Goal: Information Seeking & Learning: Learn about a topic

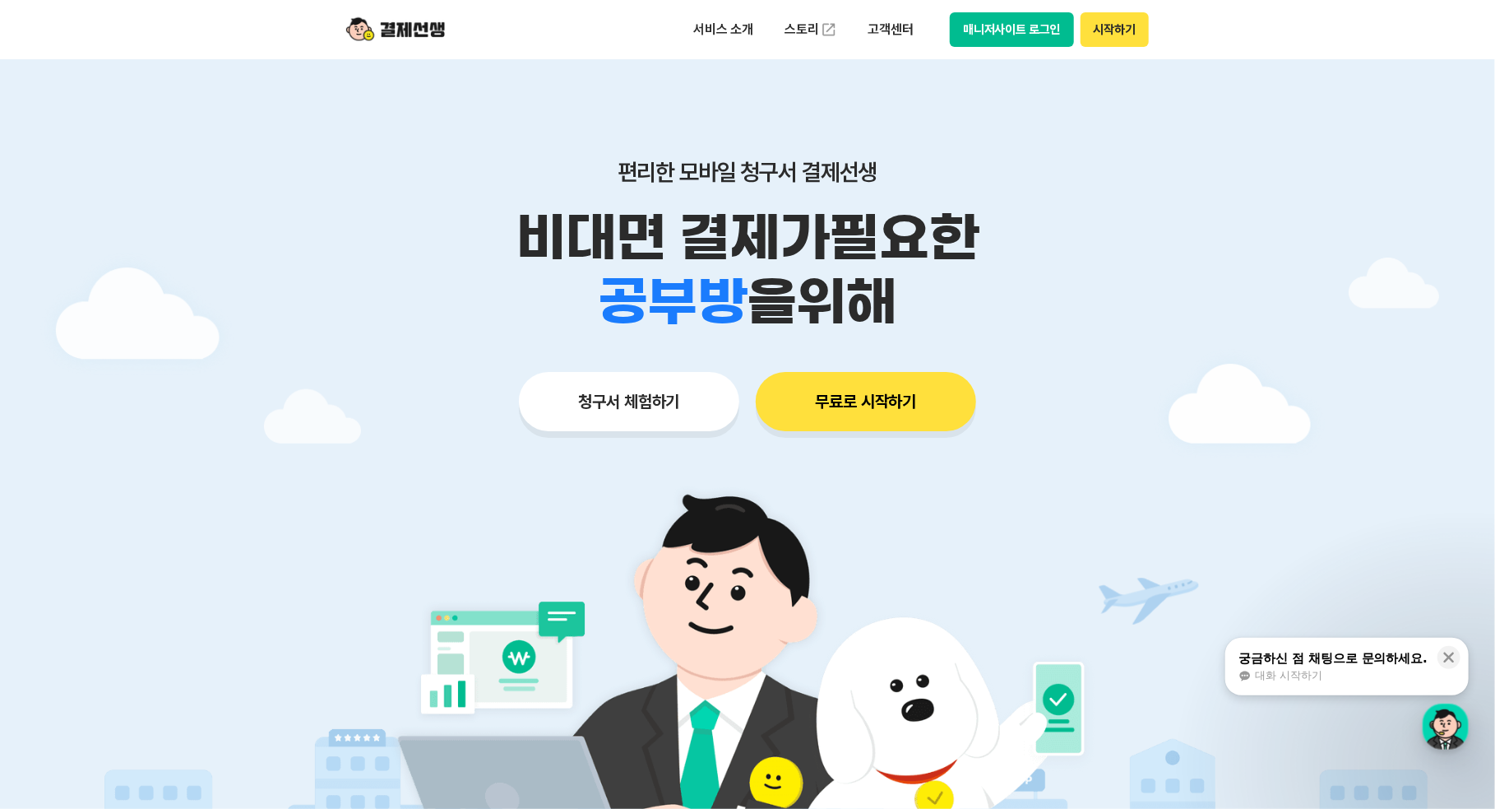
click at [656, 396] on button "청구서 체험하기" at bounding box center [629, 401] width 220 height 59
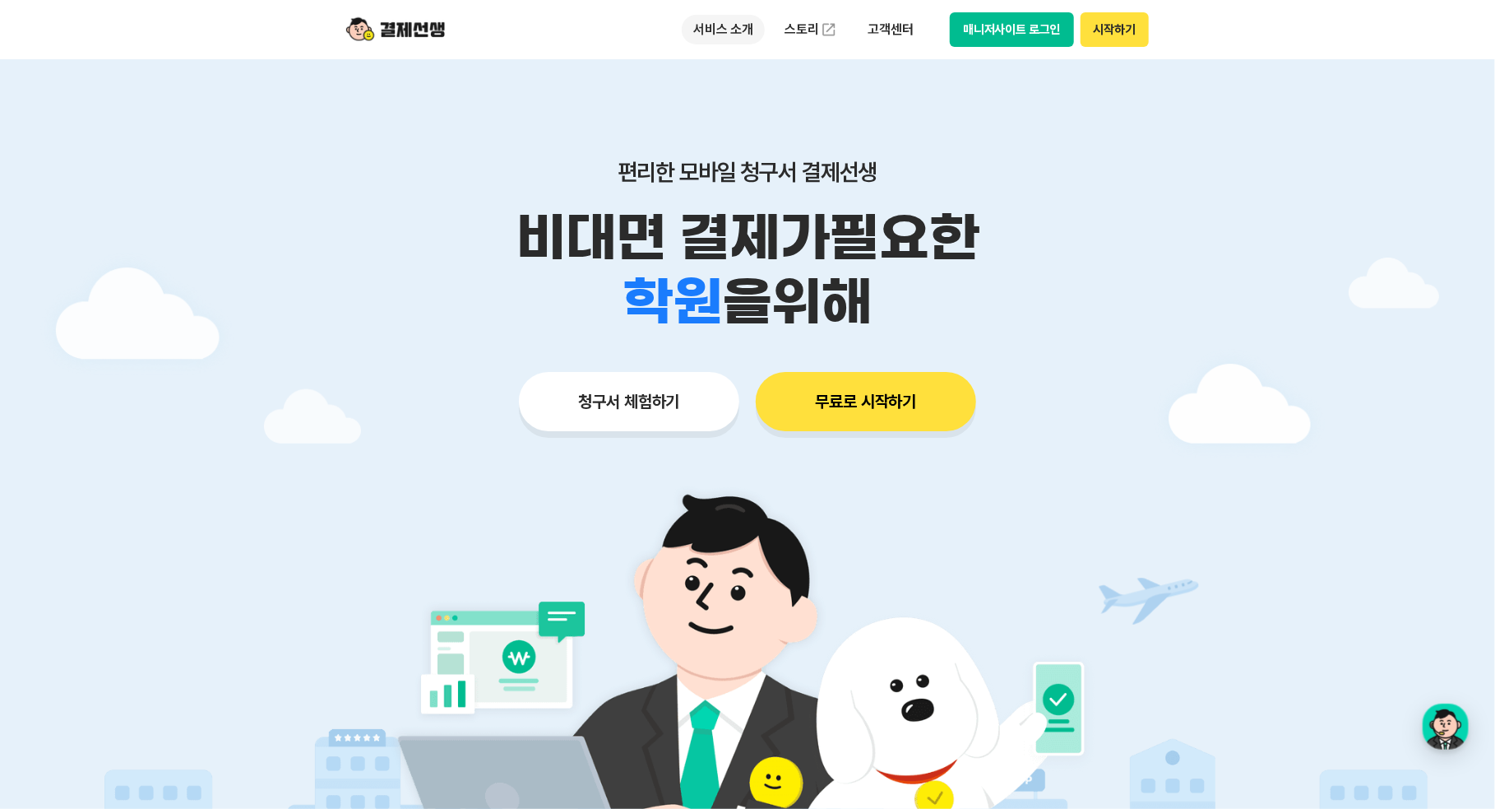
click at [720, 33] on p "서비스 소개" at bounding box center [723, 30] width 83 height 30
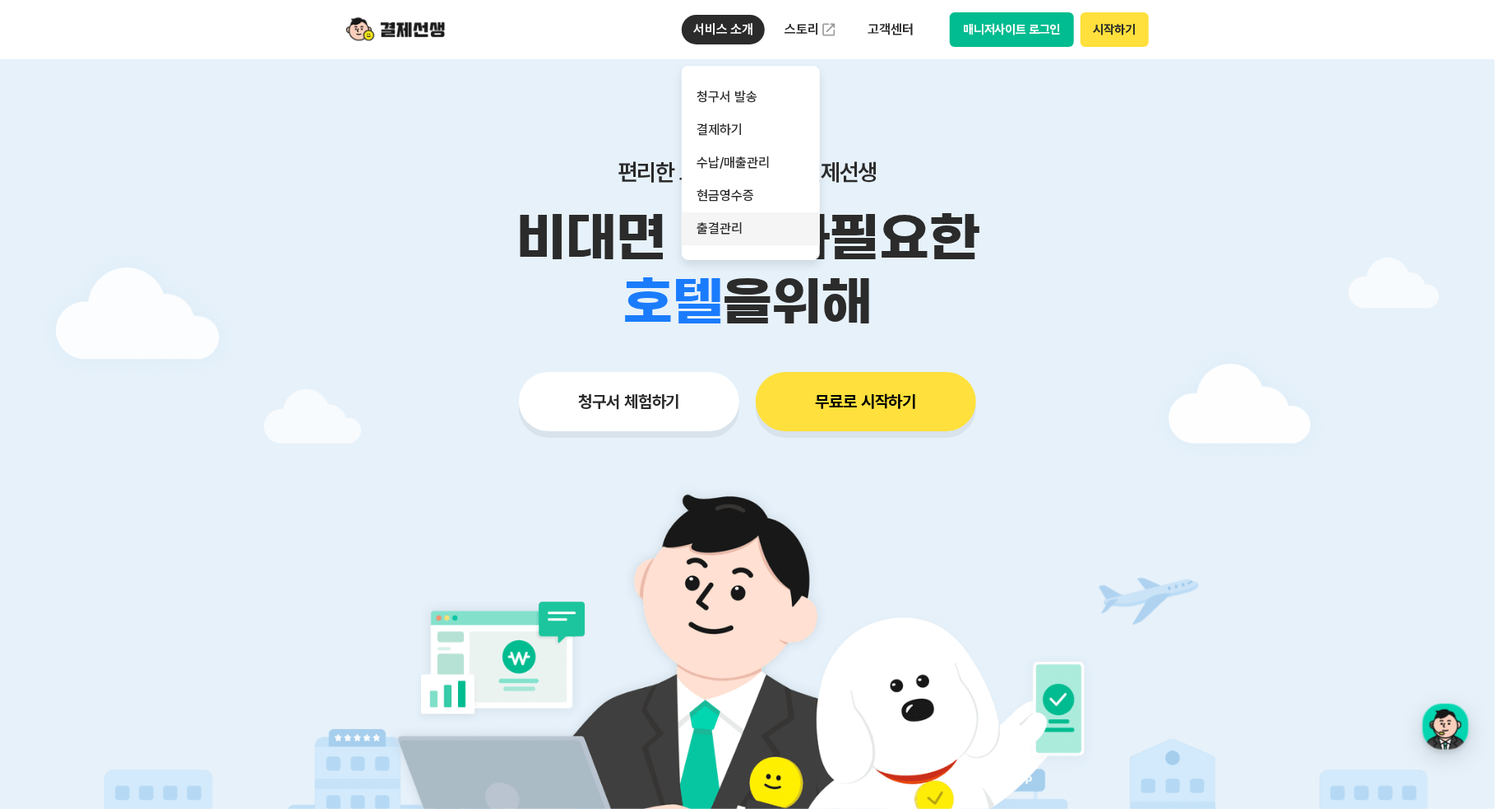
click at [746, 215] on link "출결관리" at bounding box center [751, 228] width 138 height 33
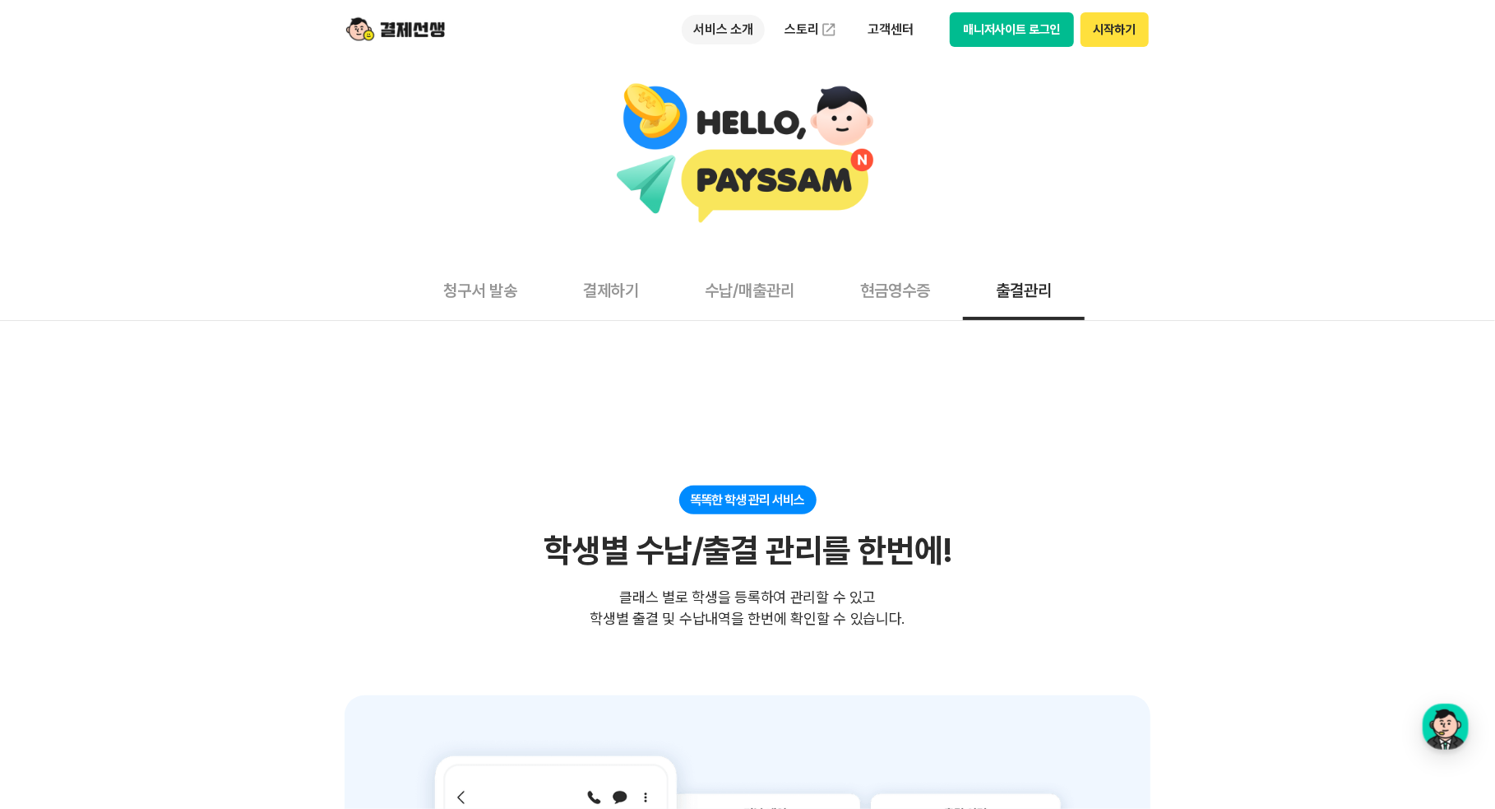
click at [714, 32] on p "서비스 소개" at bounding box center [723, 30] width 83 height 30
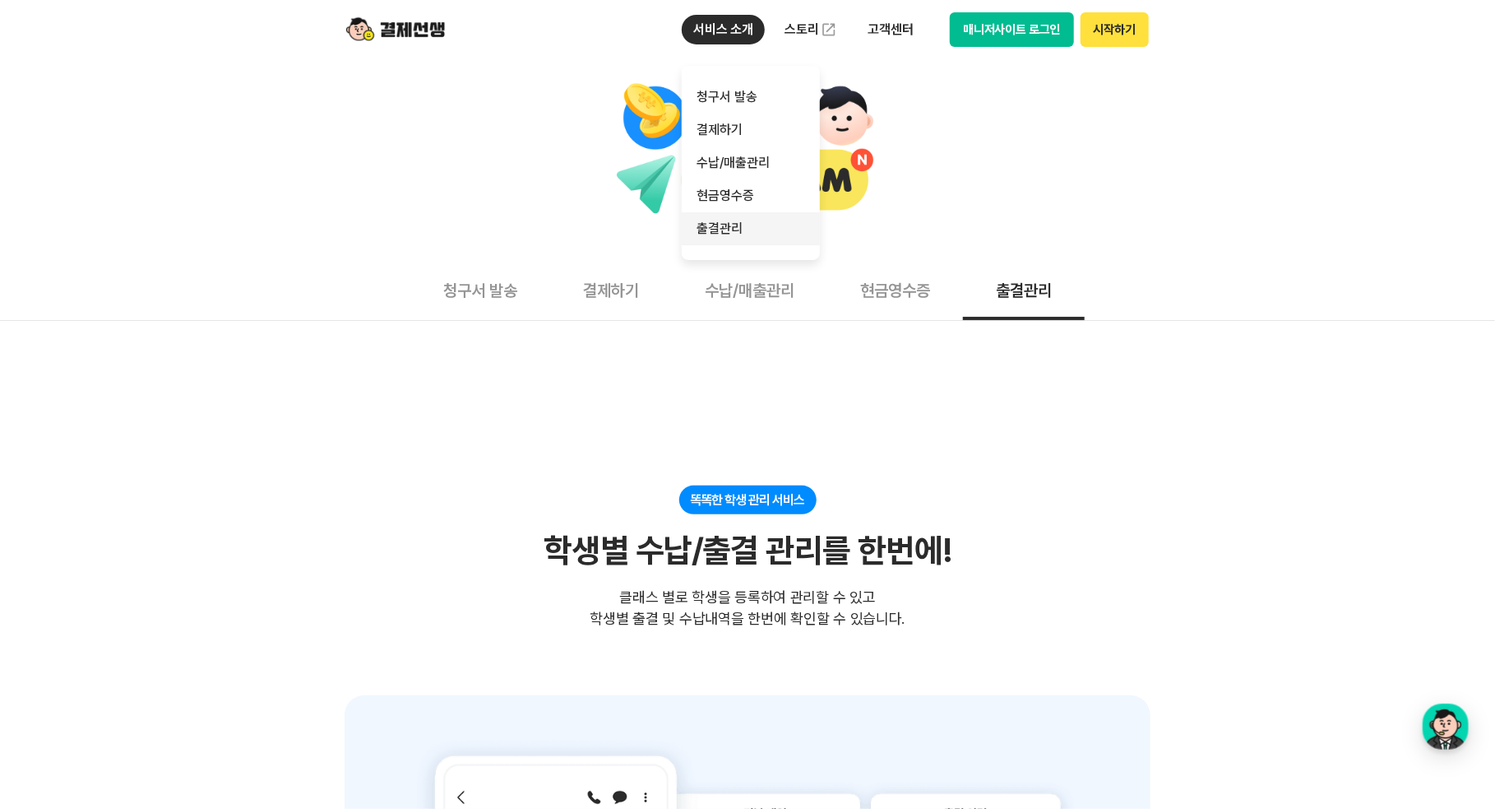
click at [731, 219] on link "출결관리" at bounding box center [751, 228] width 138 height 33
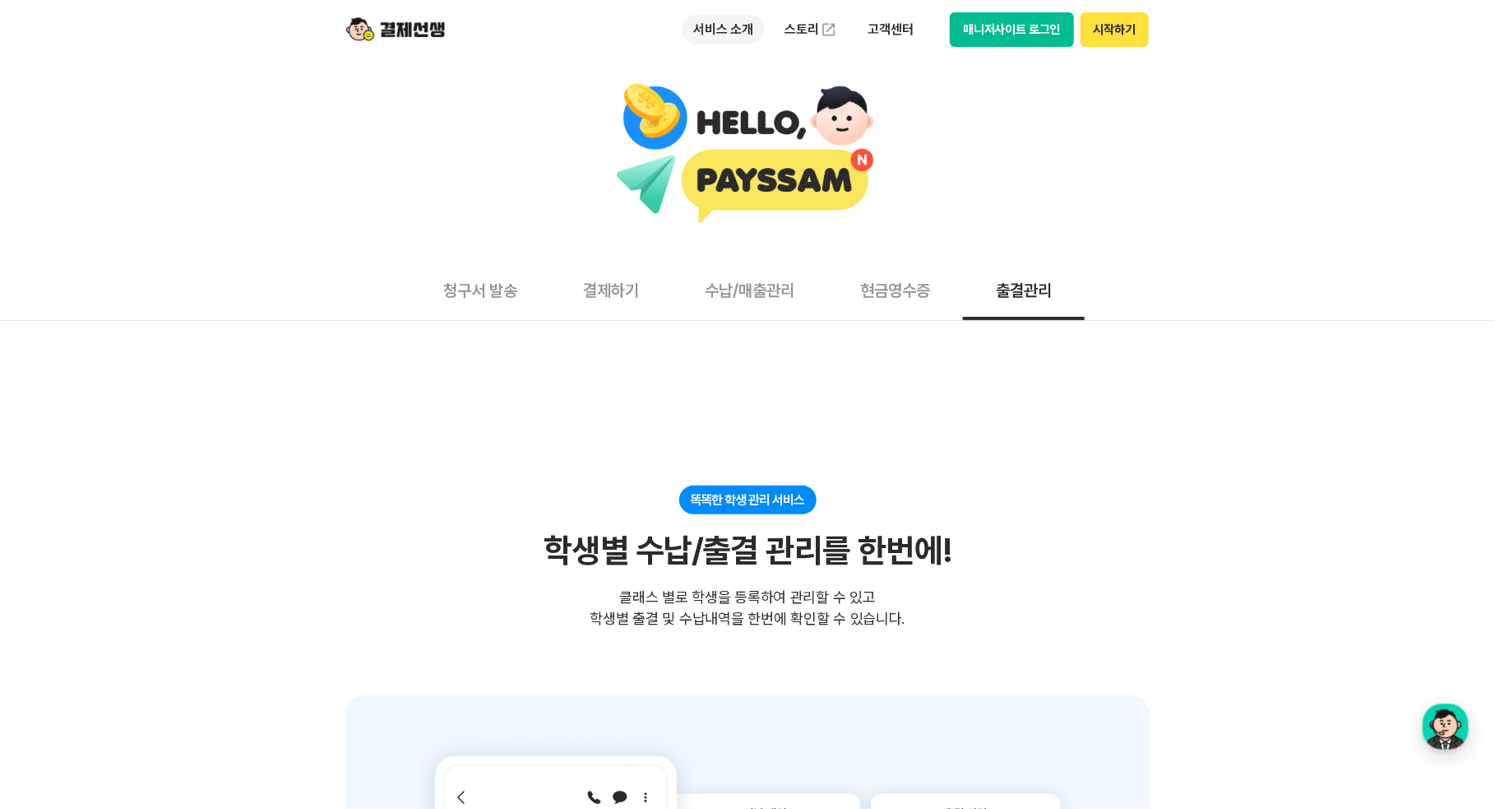
click at [739, 30] on p "서비스 소개" at bounding box center [723, 30] width 83 height 30
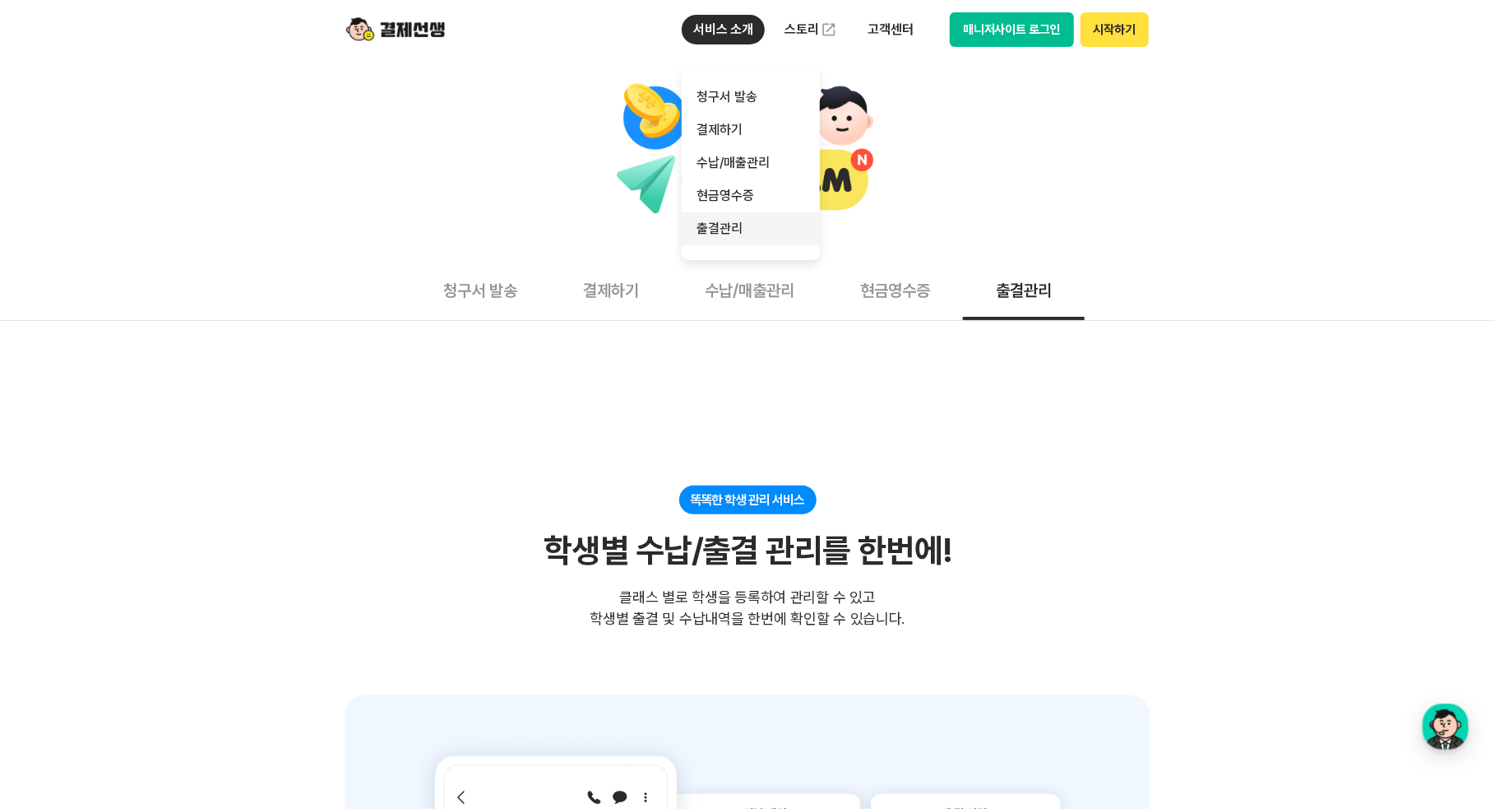
click at [724, 236] on link "출결관리" at bounding box center [751, 228] width 138 height 33
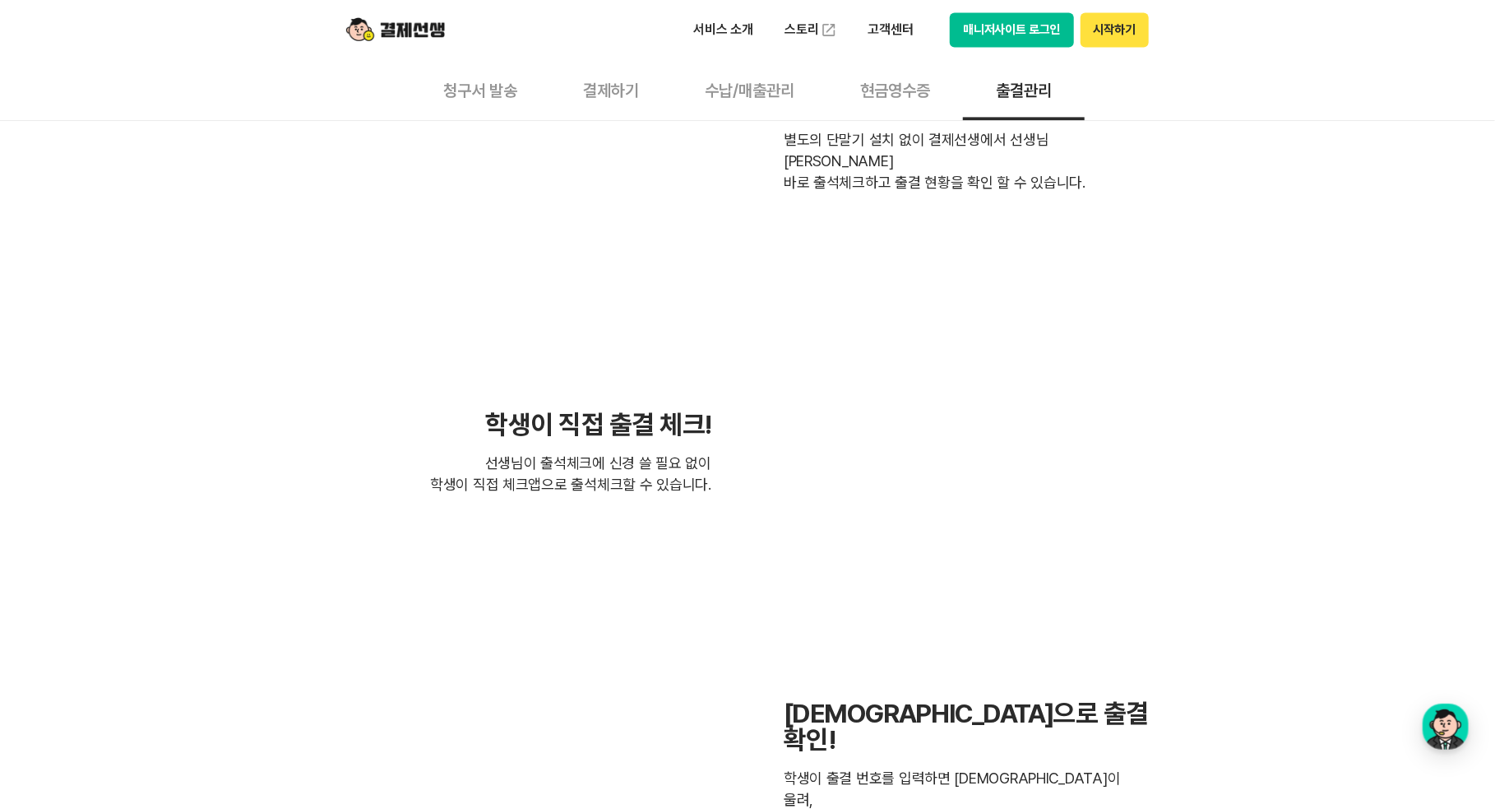
scroll to position [2550, 0]
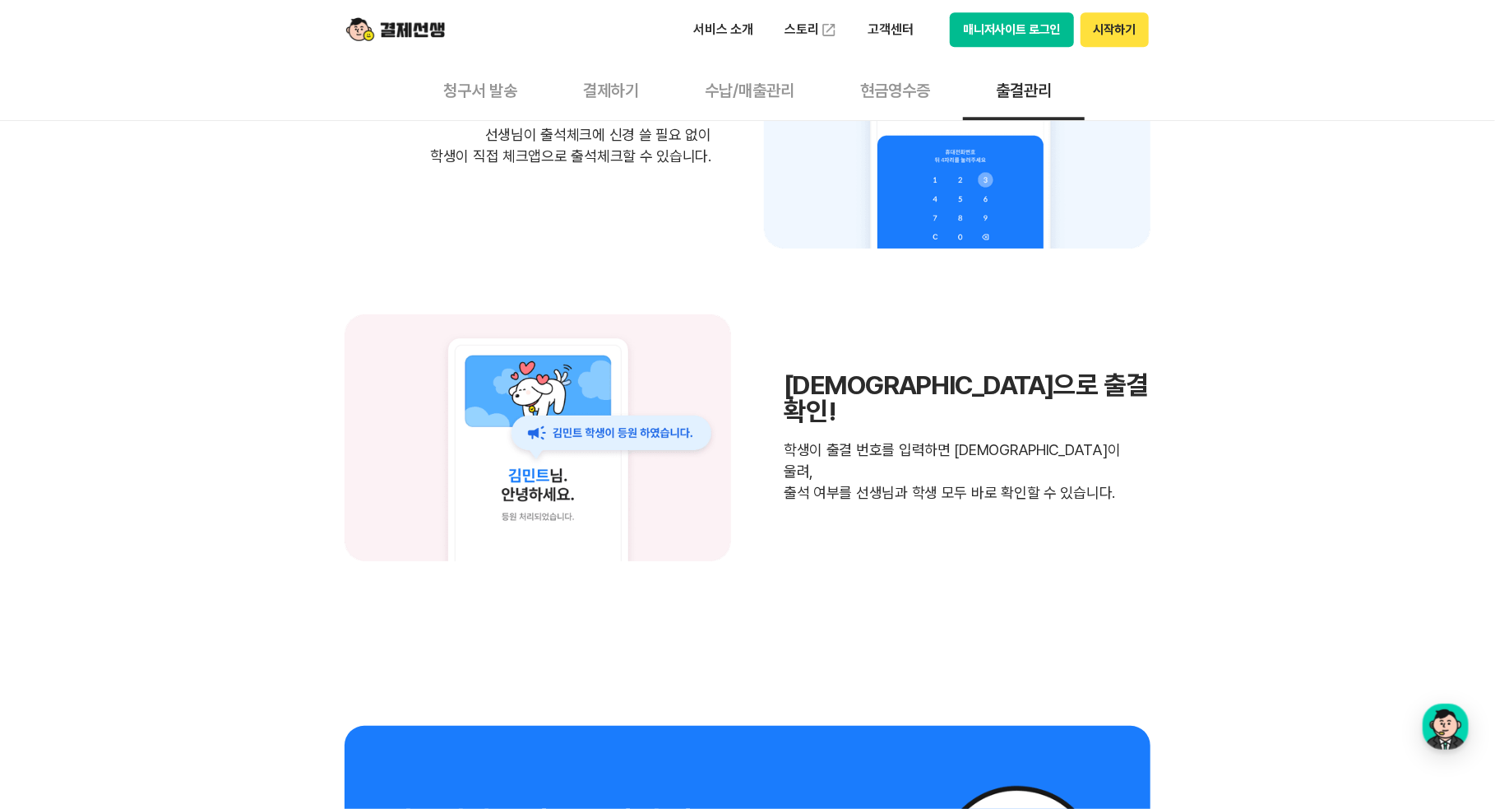
click at [568, 225] on div "학생이 직접 출결 체크! 선생님이 출석체크에 신경 쓸 필요 없이 학생이 직접 체크앱으로 출석체크할 수 있습니다." at bounding box center [748, 125] width 806 height 247
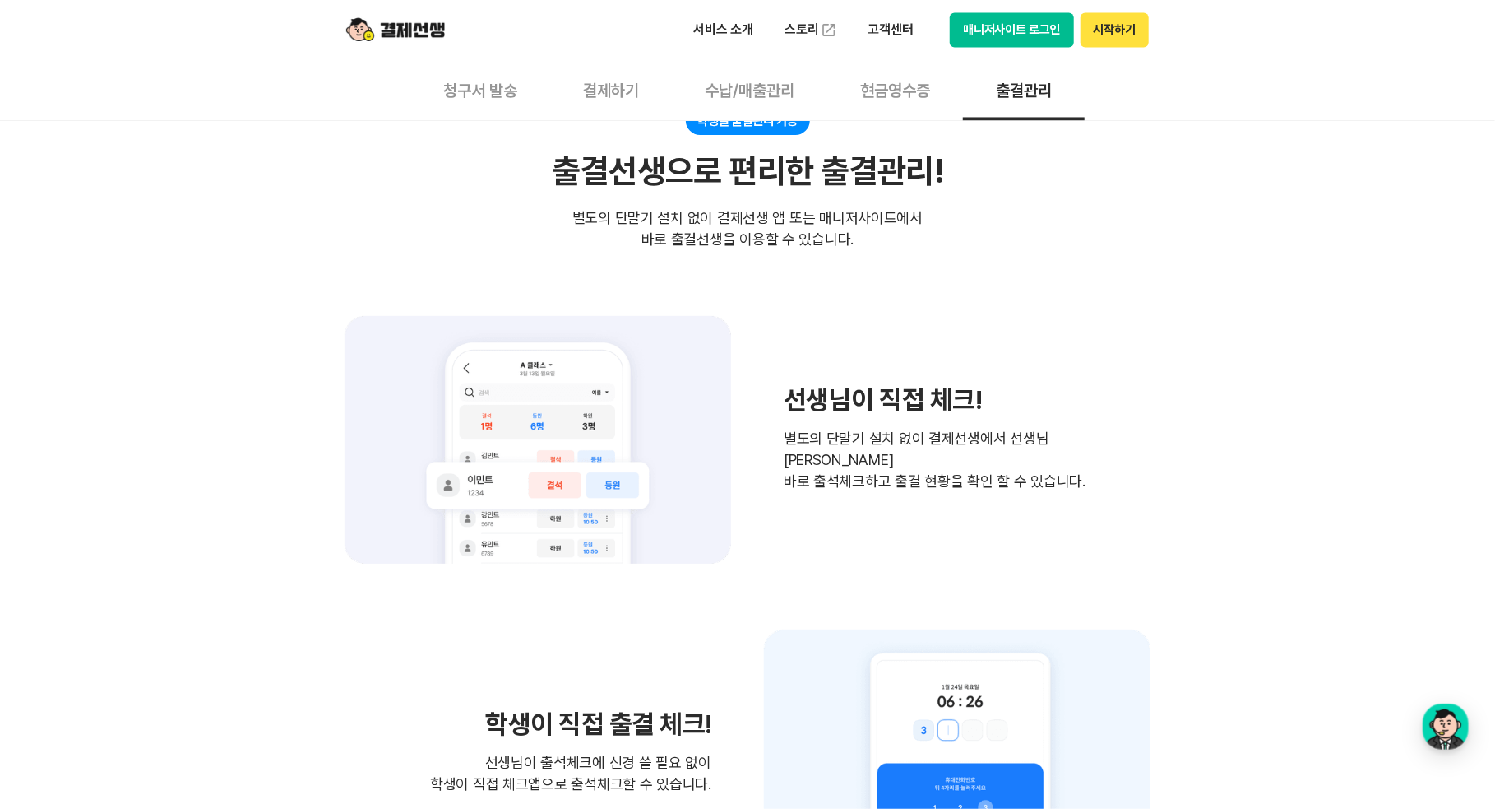
scroll to position [1809, 0]
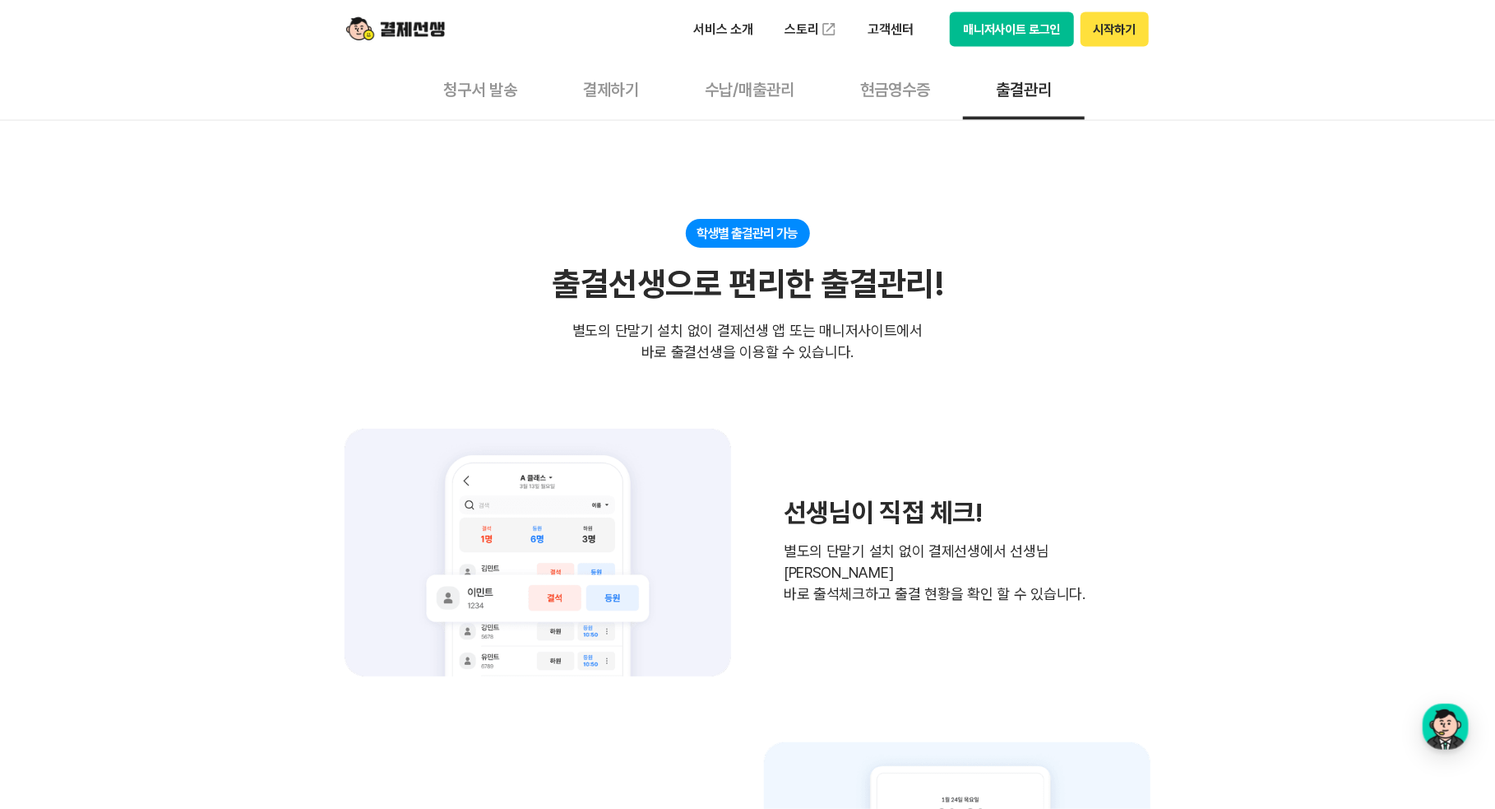
drag, startPoint x: 604, startPoint y: 312, endPoint x: 619, endPoint y: 307, distance: 15.6
click at [604, 312] on div "학생별 출결관리 가능 출결선생으로 편리한 출결관리! 별도의 단말기 설치 없이 결제선생 앱 또는 매니저사이트에서 바로 출결선생을 이용할 수 있습…" at bounding box center [748, 291] width 806 height 144
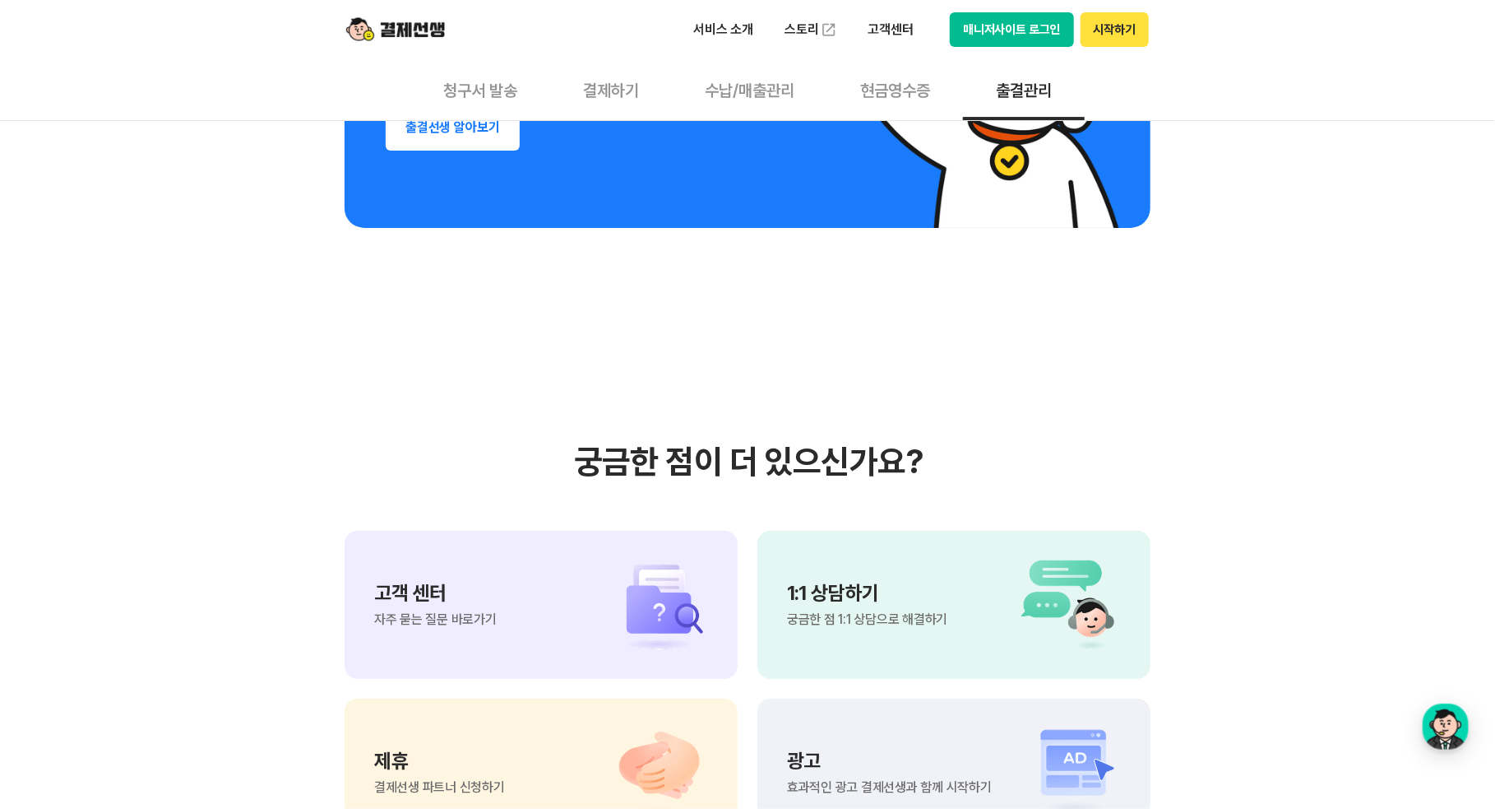
scroll to position [3208, 0]
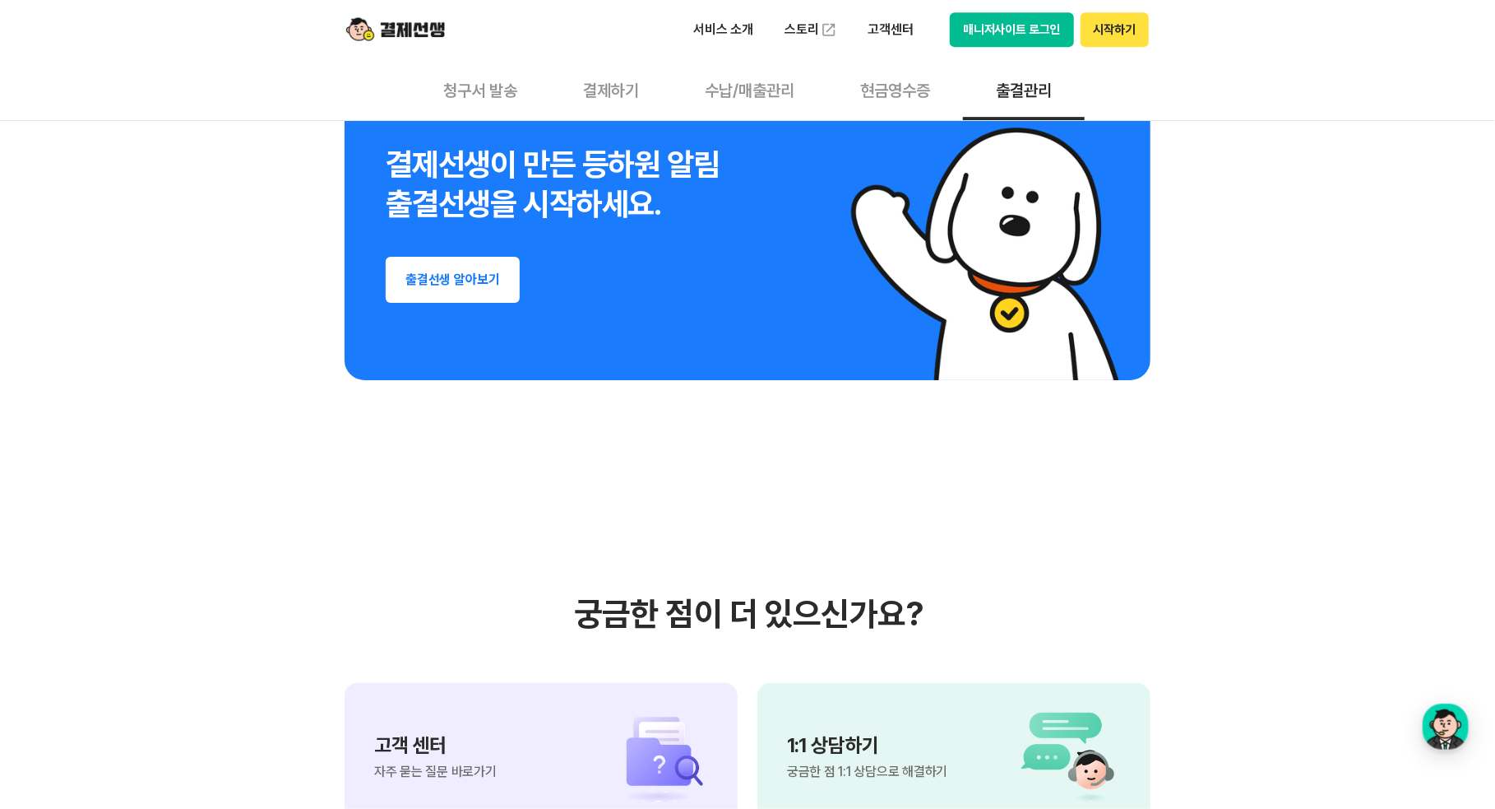
click at [488, 292] on button "출결선생 알아보기" at bounding box center [453, 280] width 134 height 46
